Goal: Transaction & Acquisition: Book appointment/travel/reservation

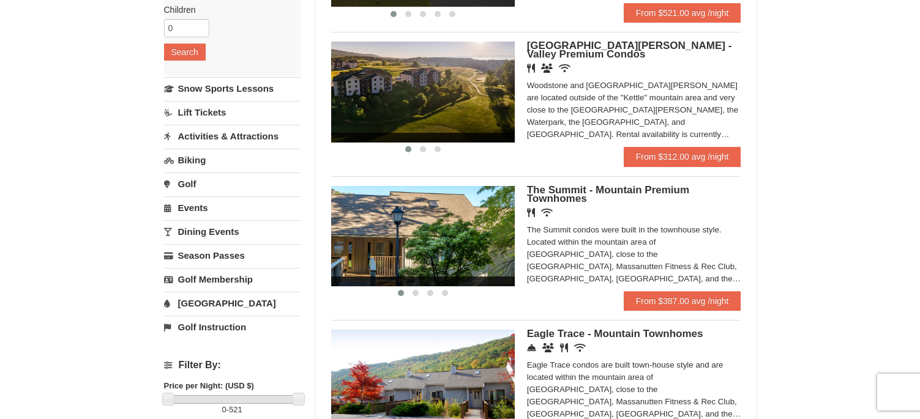
scroll to position [184, 0]
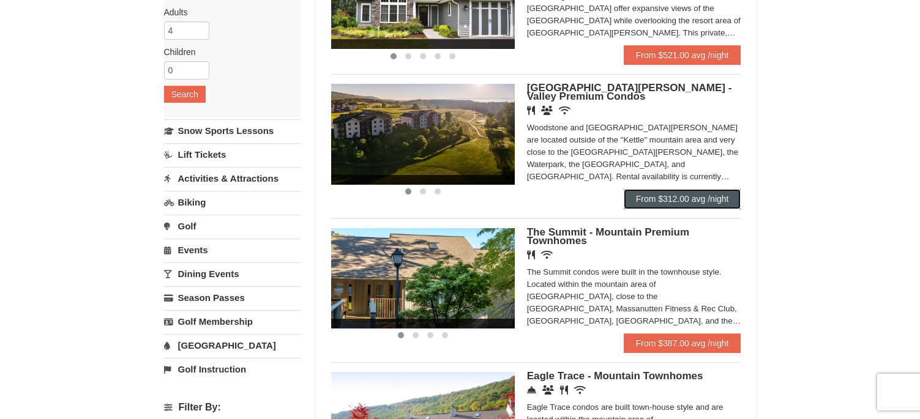
click at [661, 194] on link "From $312.00 avg /night" at bounding box center [683, 199] width 118 height 20
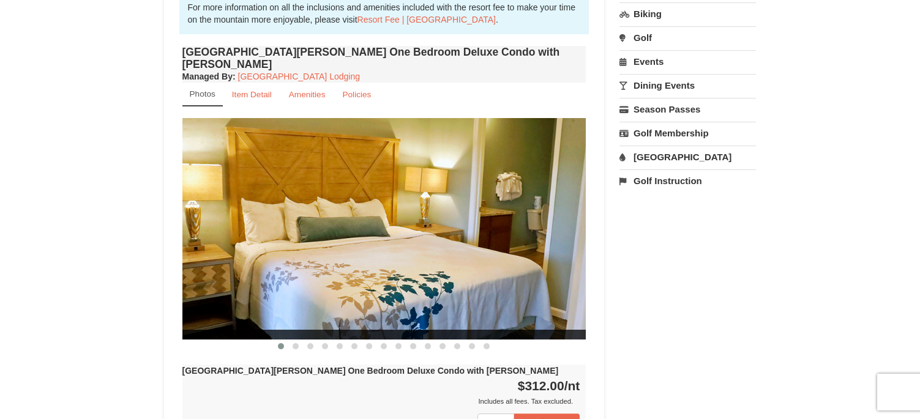
scroll to position [367, 0]
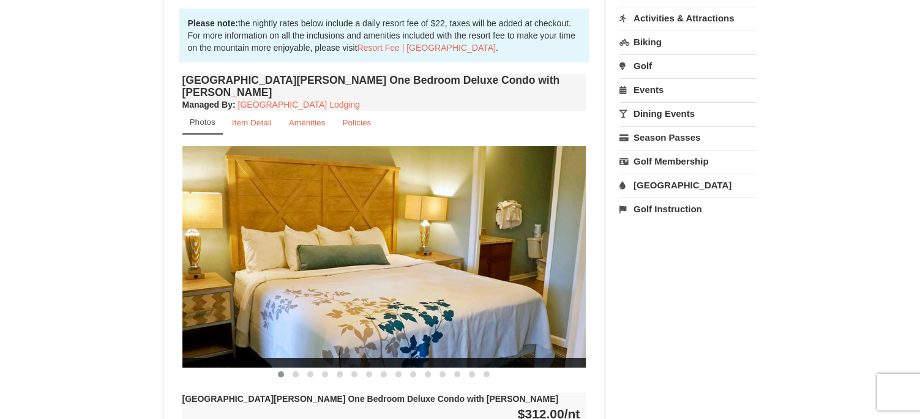
click at [361, 225] on img at bounding box center [384, 256] width 404 height 221
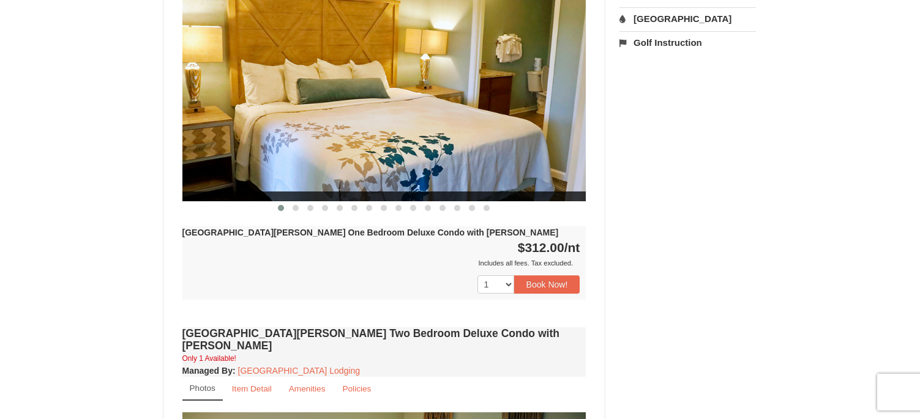
scroll to position [551, 0]
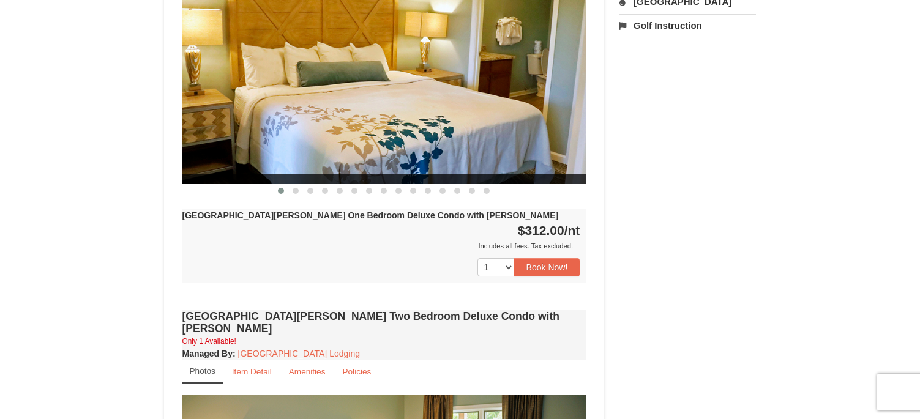
click at [282, 151] on img at bounding box center [384, 73] width 404 height 221
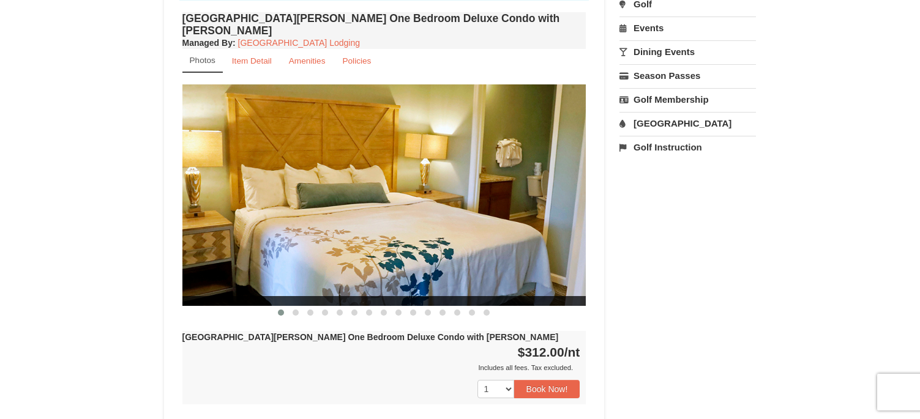
scroll to position [429, 0]
click at [365, 234] on img at bounding box center [384, 195] width 404 height 221
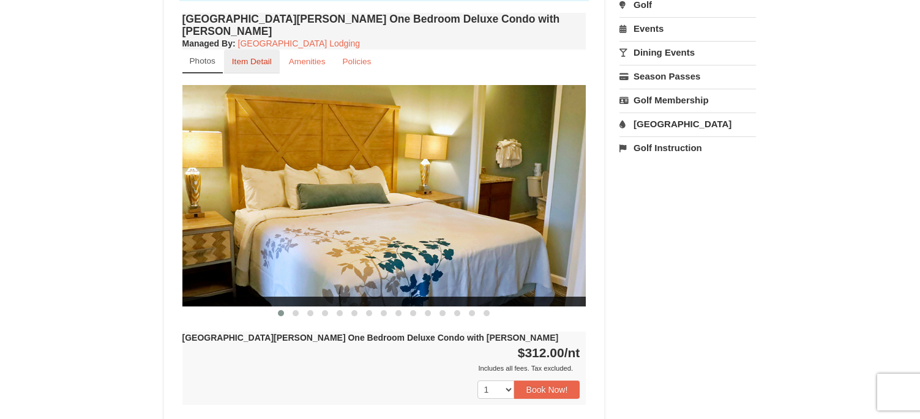
click at [257, 57] on small "Item Detail" at bounding box center [252, 61] width 40 height 9
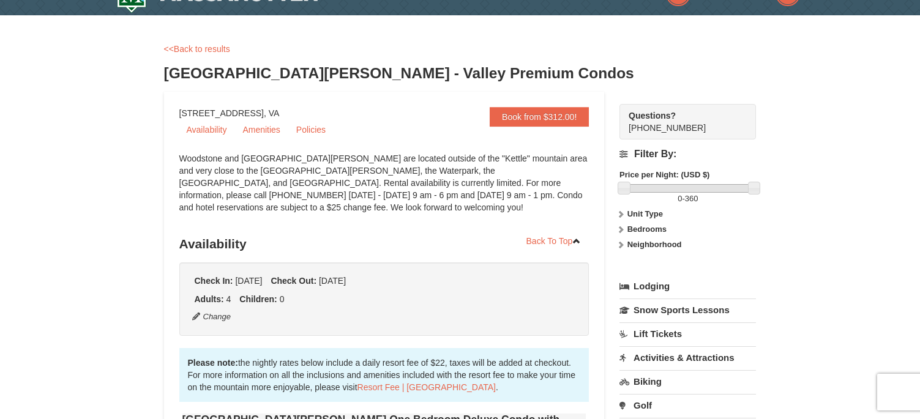
scroll to position [0, 0]
